Goal: Check status

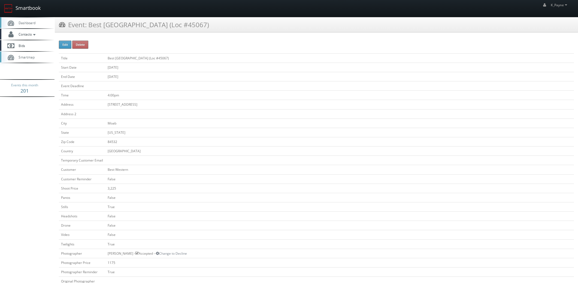
click at [21, 4] on link "Smartbook" at bounding box center [22, 8] width 45 height 17
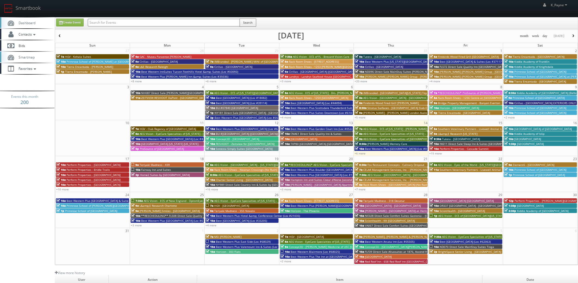
click at [102, 23] on input "text" at bounding box center [164, 23] width 152 height 8
type input "37019"
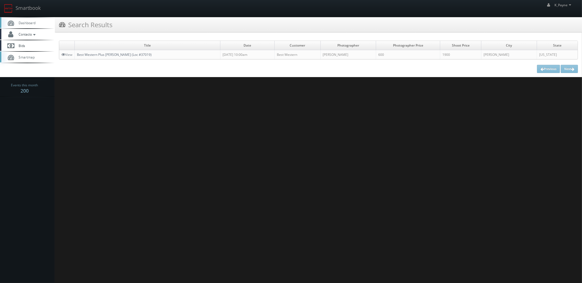
click at [116, 56] on link "Best Western Plus Weatherford (Loc #37019)" at bounding box center [114, 54] width 75 height 5
